Goal: Task Accomplishment & Management: Manage account settings

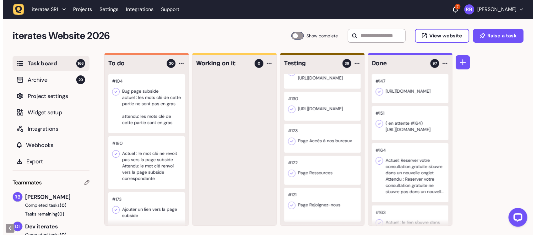
scroll to position [1653, 0]
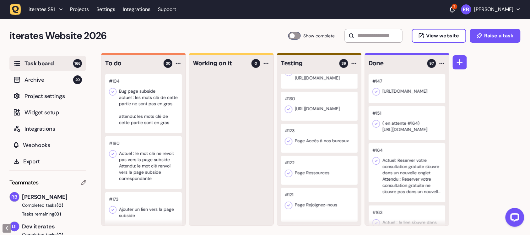
click at [327, 188] on div at bounding box center [319, 205] width 77 height 34
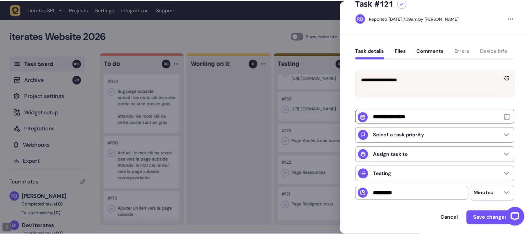
scroll to position [39, 0]
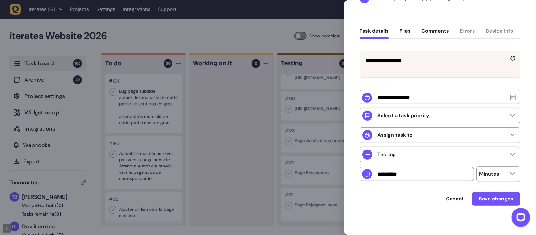
click at [317, 169] on div at bounding box center [268, 117] width 536 height 235
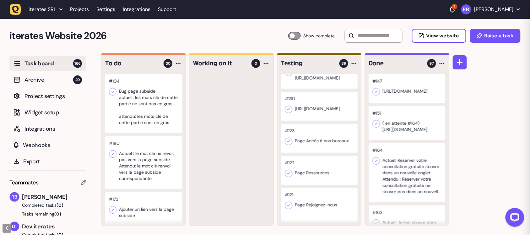
scroll to position [2, 0]
click at [317, 173] on div at bounding box center [319, 170] width 77 height 29
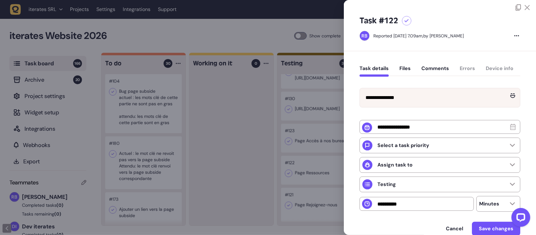
click at [237, 162] on div at bounding box center [268, 117] width 536 height 235
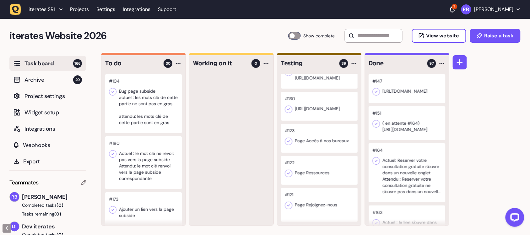
click at [317, 102] on div at bounding box center [319, 106] width 77 height 29
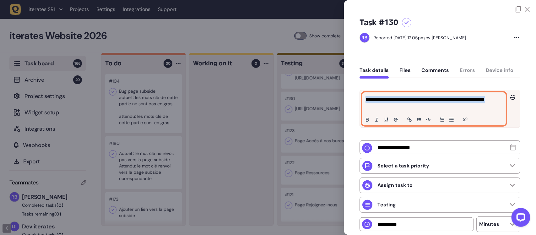
drag, startPoint x: 391, startPoint y: 107, endPoint x: 361, endPoint y: 96, distance: 31.8
click at [361, 96] on div "**********" at bounding box center [440, 108] width 160 height 37
copy p "**********"
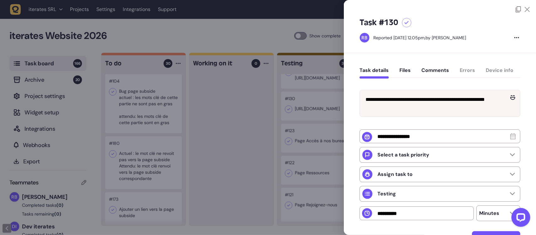
click at [252, 143] on div at bounding box center [268, 117] width 536 height 235
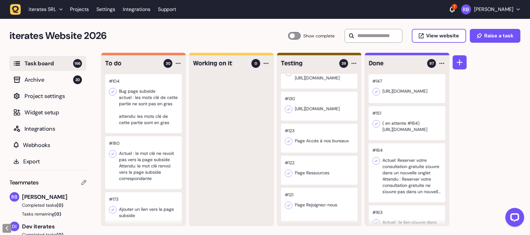
scroll to position [0, 0]
click at [317, 188] on div at bounding box center [319, 204] width 77 height 34
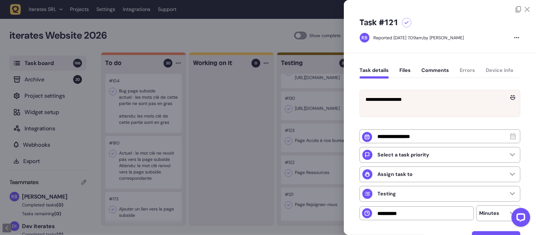
click at [308, 170] on div at bounding box center [268, 117] width 536 height 235
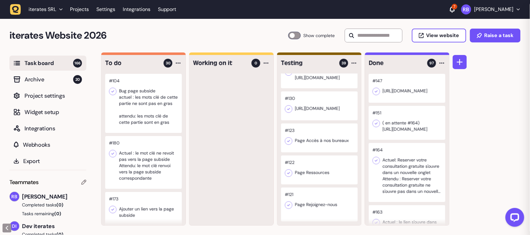
click at [308, 170] on div at bounding box center [319, 169] width 77 height 29
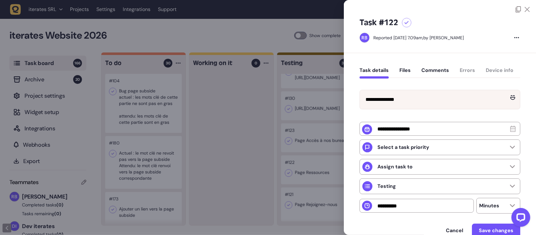
click at [312, 150] on div at bounding box center [268, 117] width 536 height 235
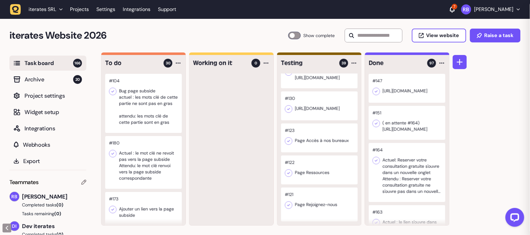
click at [315, 109] on div at bounding box center [319, 105] width 77 height 29
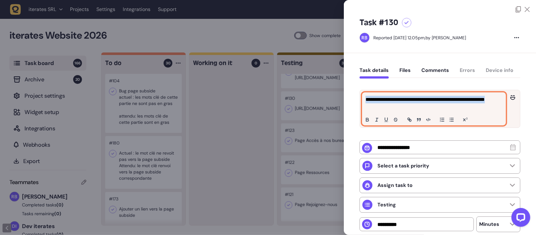
drag, startPoint x: 436, startPoint y: 109, endPoint x: 354, endPoint y: 101, distance: 83.2
click at [354, 101] on div "**********" at bounding box center [440, 170] width 192 height 234
copy p "**********"
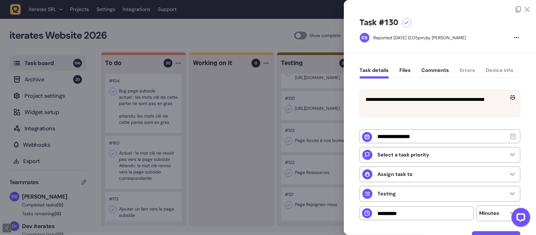
click at [246, 35] on div at bounding box center [268, 117] width 536 height 235
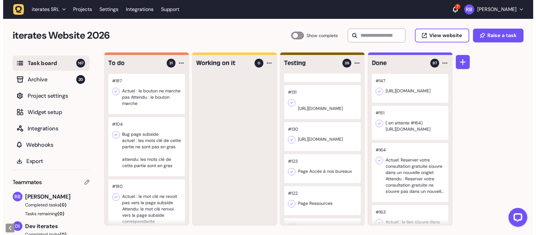
scroll to position [1653, 0]
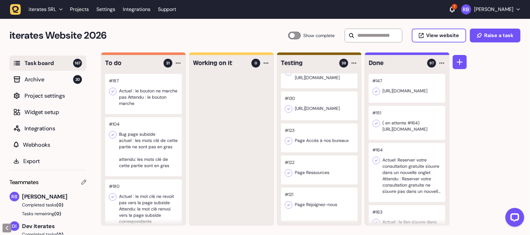
click at [313, 203] on div at bounding box center [319, 204] width 77 height 34
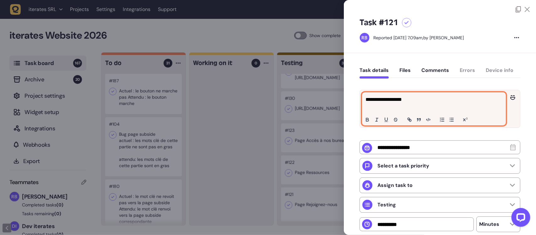
click at [418, 100] on p "**********" at bounding box center [432, 100] width 135 height 8
click at [366, 101] on p "**********" at bounding box center [432, 100] width 135 height 8
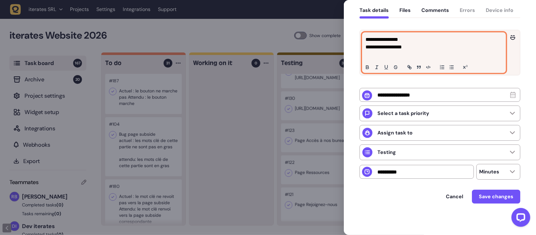
scroll to position [61, 0]
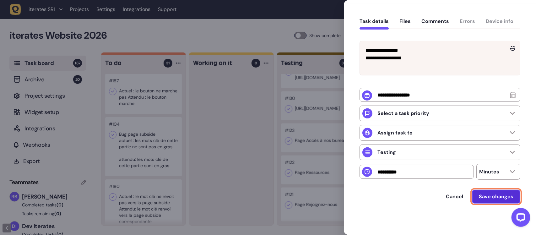
click at [497, 194] on span "Save changes" at bounding box center [495, 196] width 35 height 5
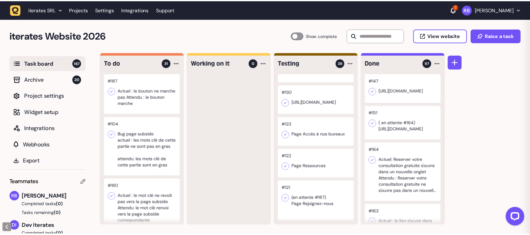
scroll to position [2, 0]
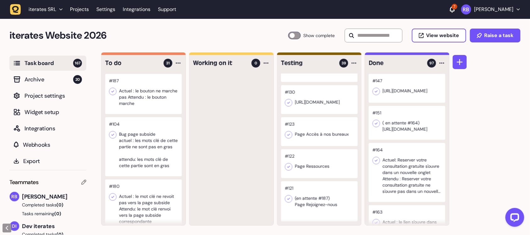
click at [316, 172] on div at bounding box center [319, 163] width 77 height 29
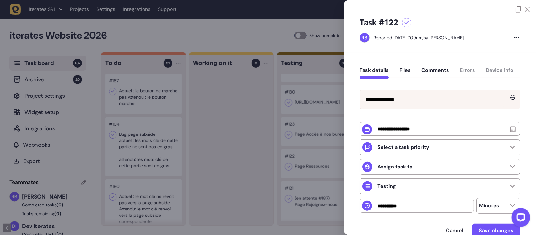
click at [178, 35] on div at bounding box center [268, 117] width 536 height 235
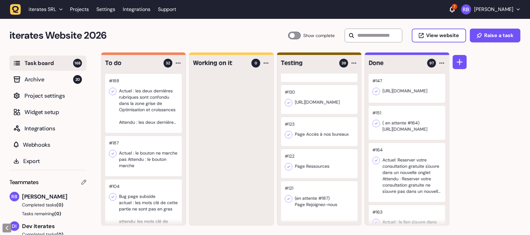
scroll to position [1659, 0]
click at [308, 163] on div at bounding box center [319, 163] width 77 height 29
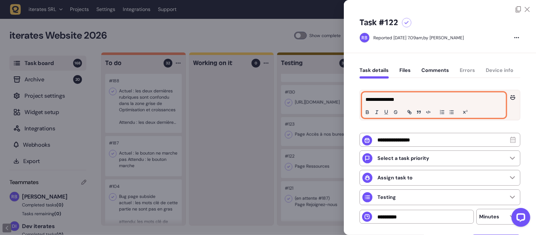
click at [366, 96] on p "**********" at bounding box center [432, 100] width 135 height 8
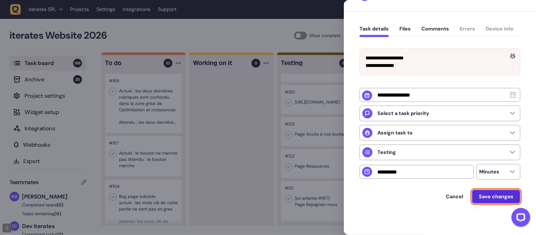
click at [492, 195] on span "Save changes" at bounding box center [495, 196] width 35 height 5
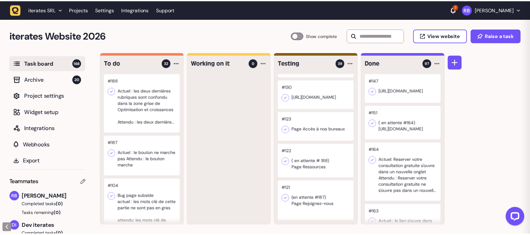
scroll to position [2, 0]
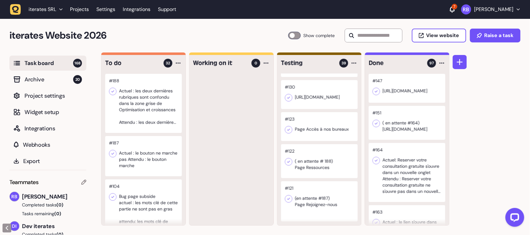
click at [319, 137] on div at bounding box center [319, 126] width 77 height 29
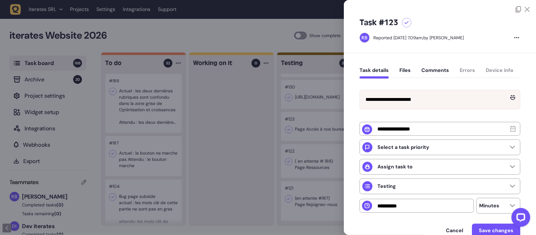
click at [312, 119] on div at bounding box center [268, 117] width 536 height 235
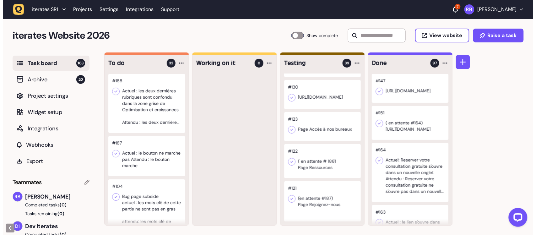
scroll to position [1664, 0]
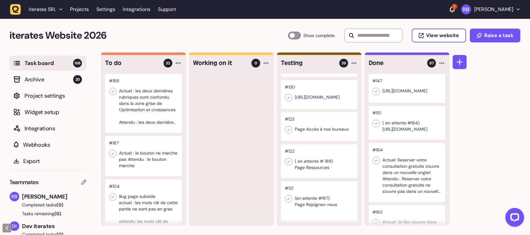
click at [317, 126] on div at bounding box center [319, 126] width 77 height 29
